Goal: Task Accomplishment & Management: Manage account settings

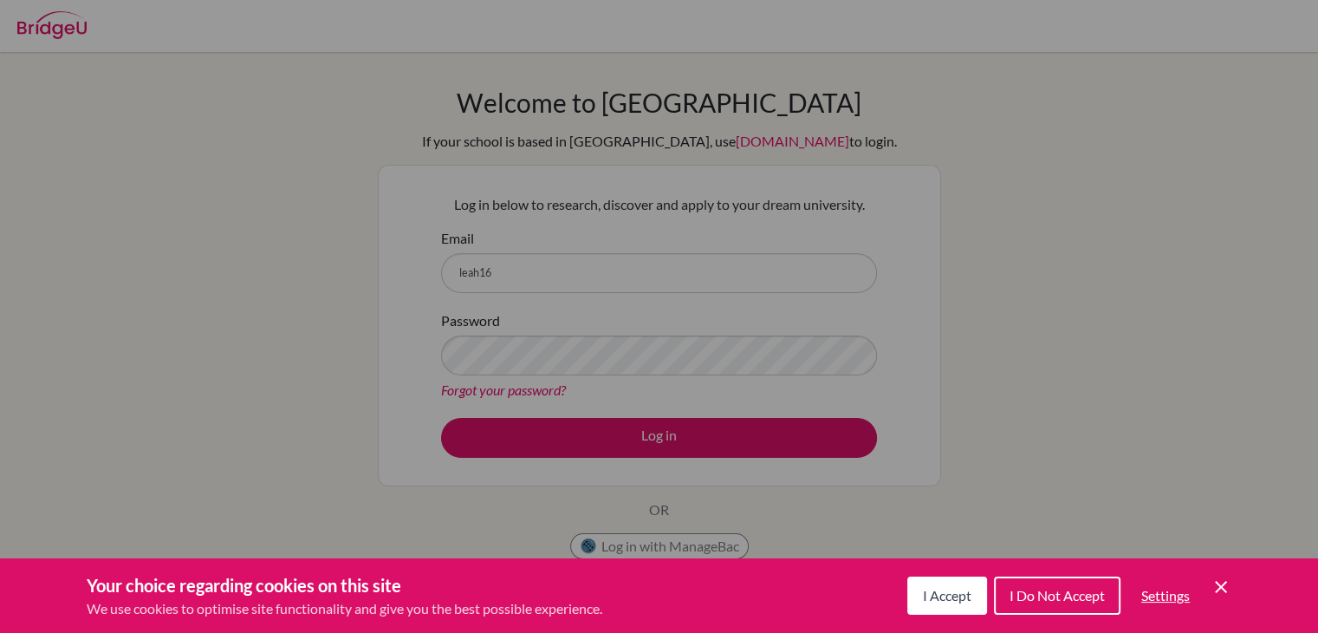
click at [1079, 584] on button "I Do Not Accept" at bounding box center [1057, 595] width 127 height 38
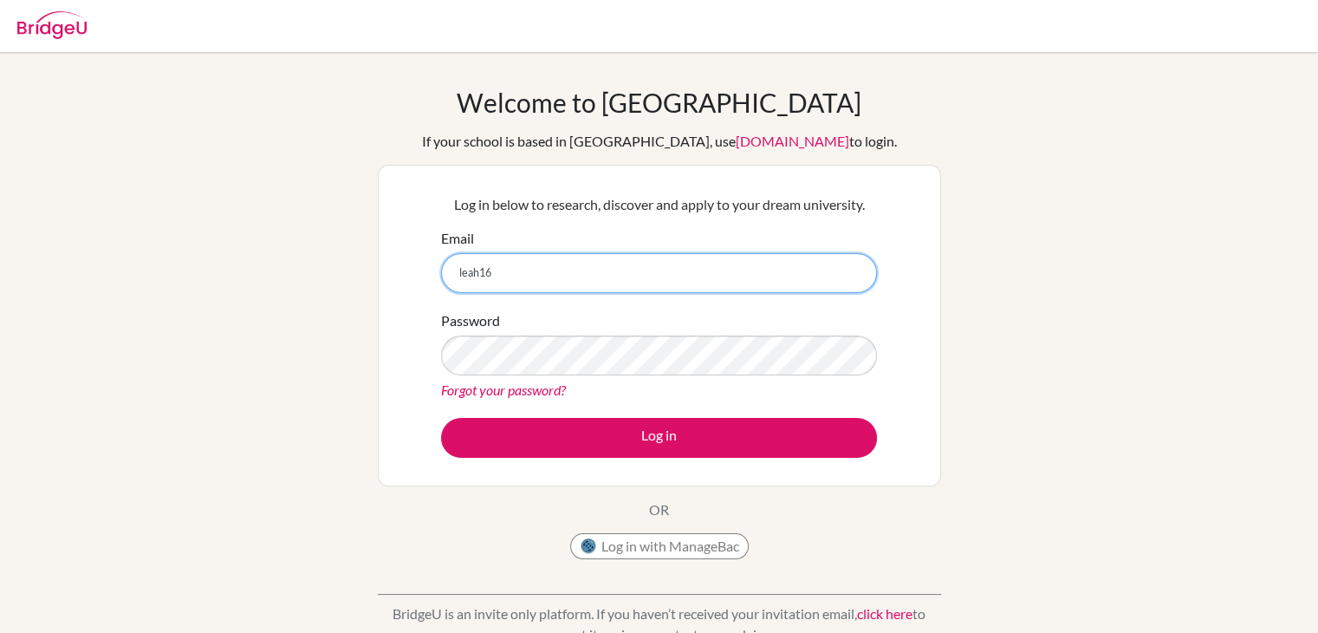
click at [641, 284] on input "leah16" at bounding box center [659, 273] width 436 height 40
type input "[EMAIL_ADDRESS][DOMAIN_NAME]"
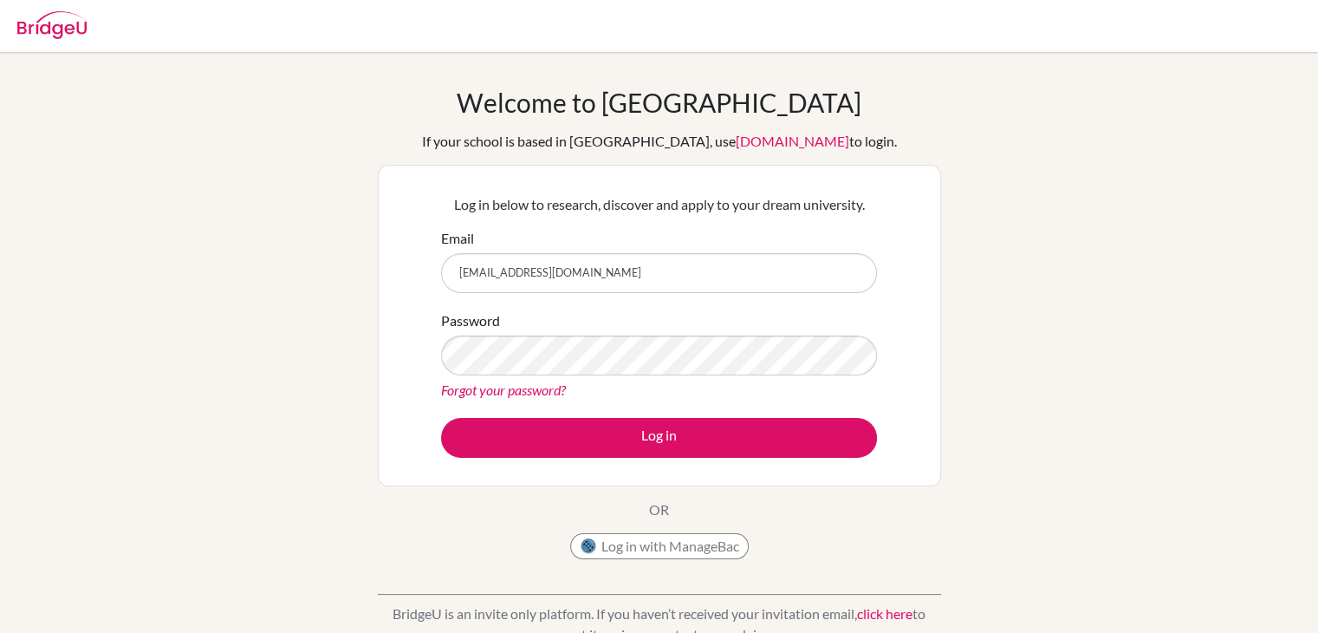
click at [639, 415] on form "Email leah16k.i@gmail.com Password Forgot your password? Log in" at bounding box center [659, 343] width 436 height 230
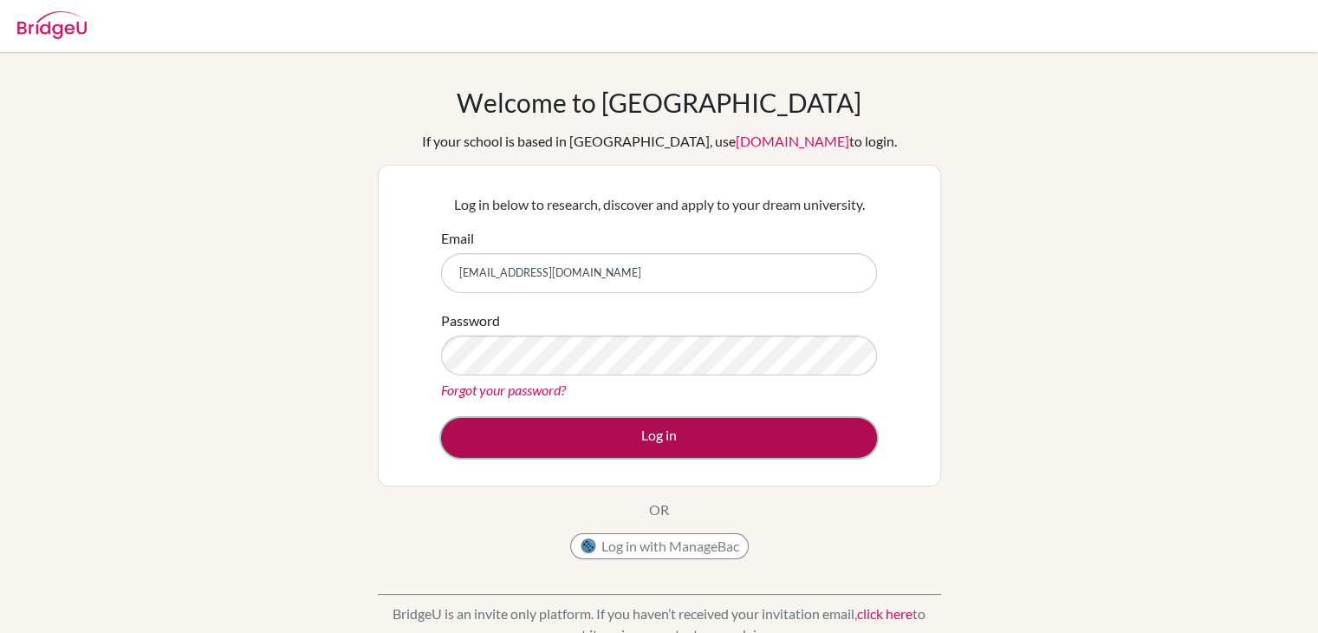
click at [645, 449] on button "Log in" at bounding box center [659, 438] width 436 height 40
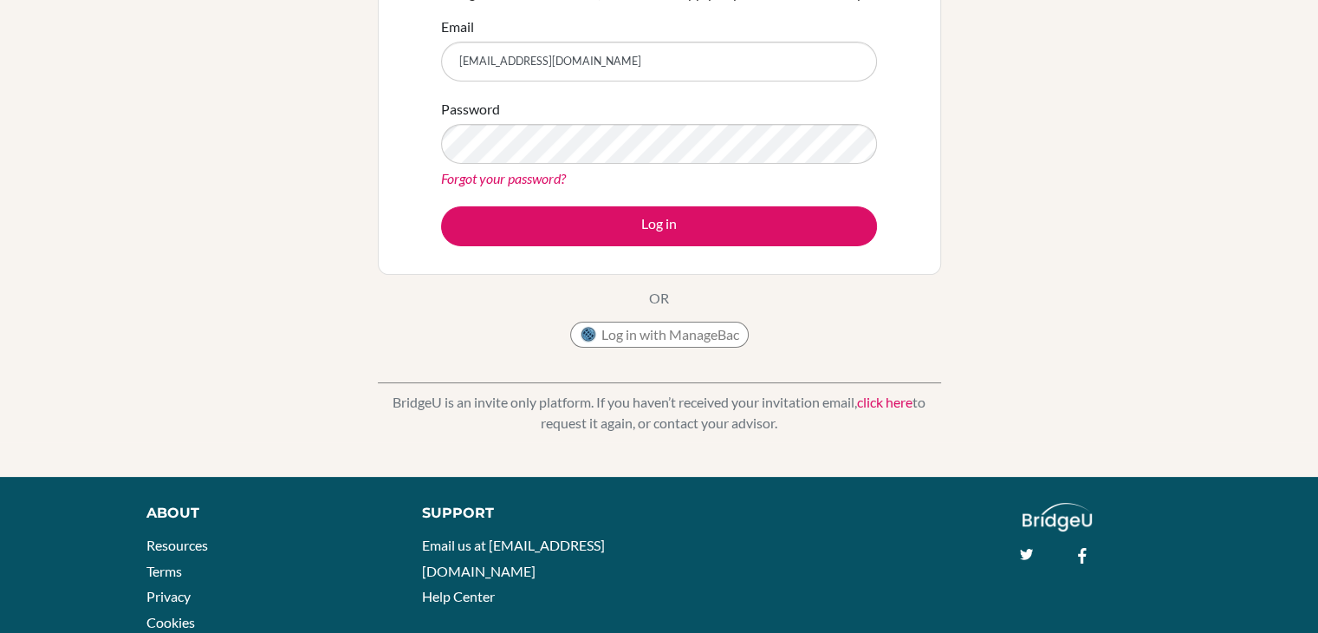
scroll to position [213, 0]
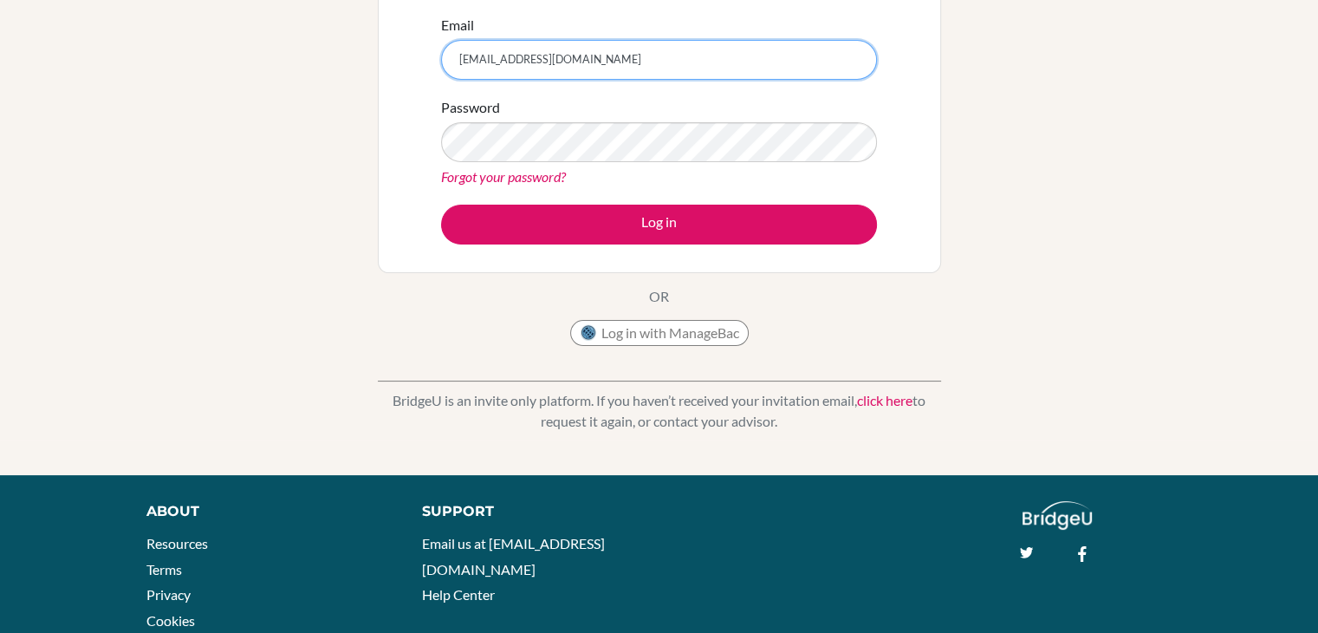
click at [530, 63] on input "[EMAIL_ADDRESS][DOMAIN_NAME]" at bounding box center [659, 60] width 436 height 40
type input "[EMAIL_ADDRESS][DOMAIN_NAME]"
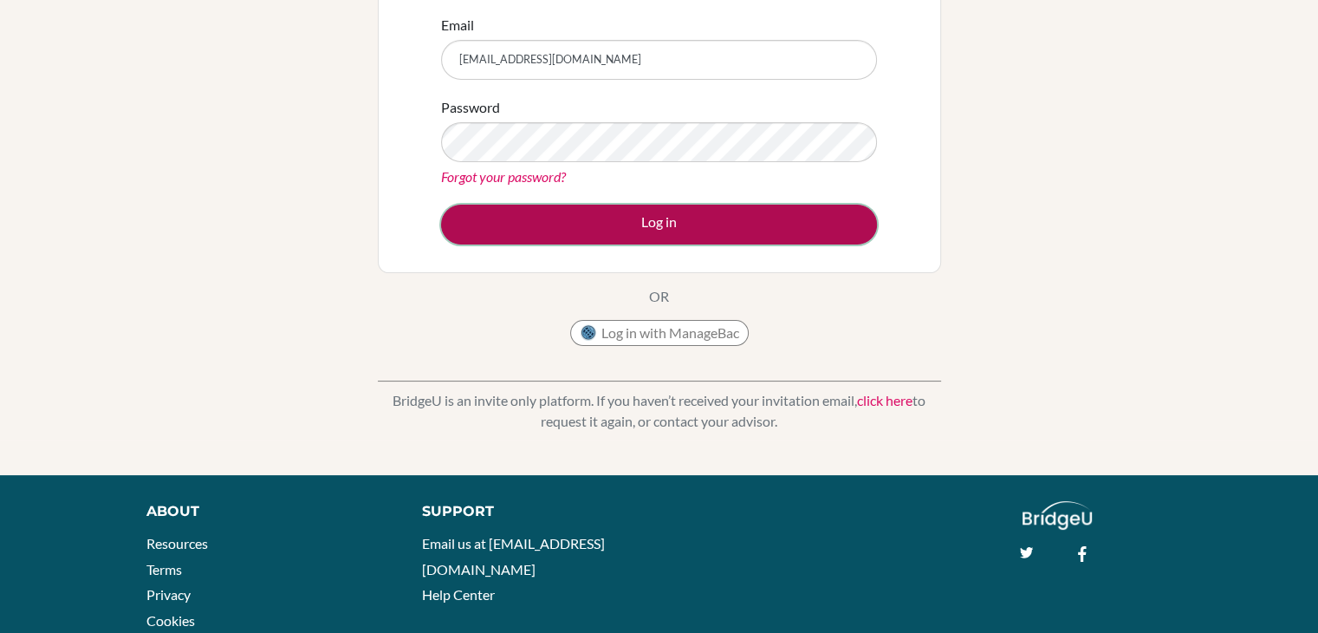
click at [602, 205] on button "Log in" at bounding box center [659, 225] width 436 height 40
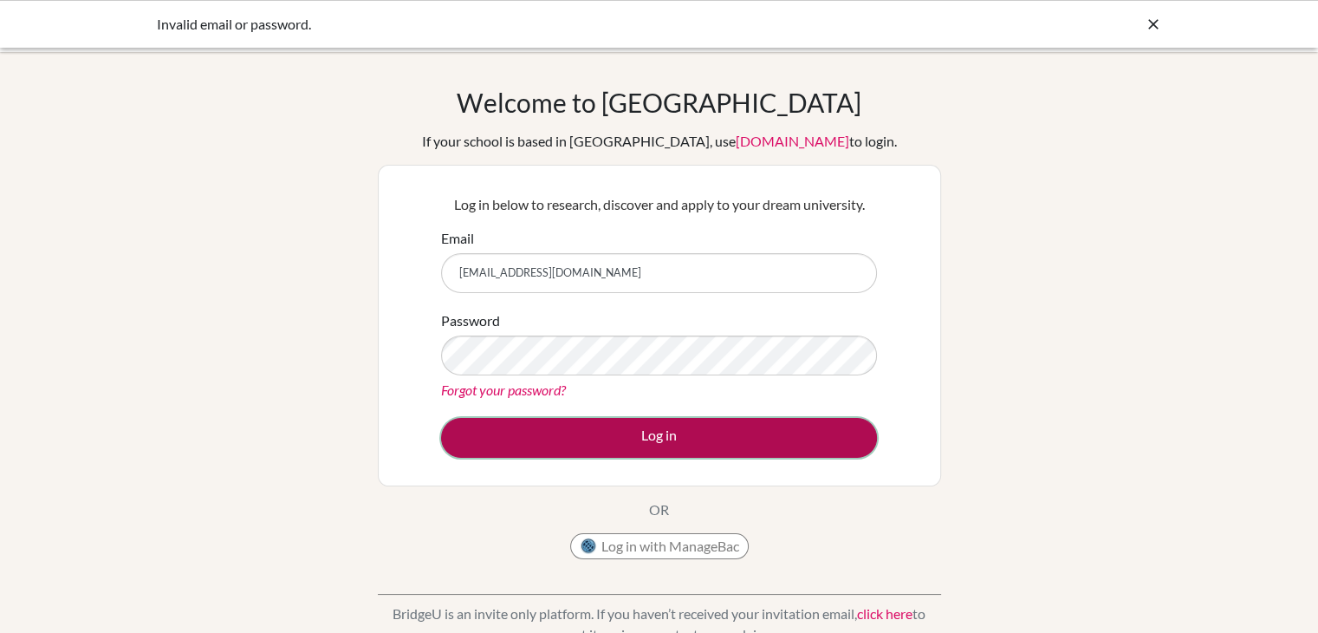
click at [640, 427] on button "Log in" at bounding box center [659, 438] width 436 height 40
